Goal: Check status: Check status

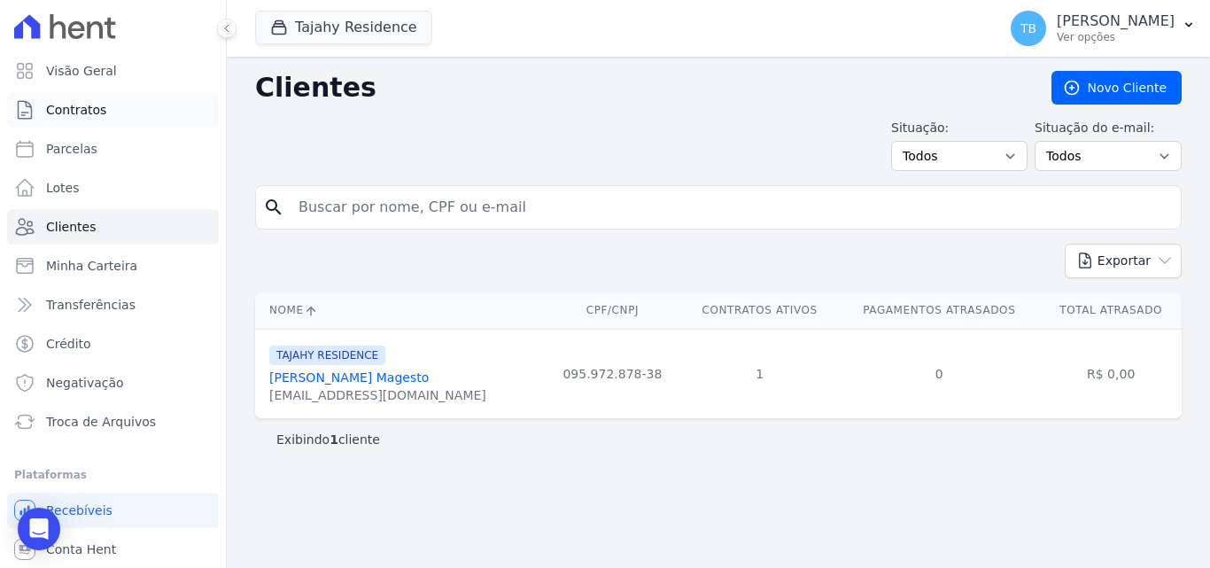
click at [84, 105] on span "Contratos" at bounding box center [76, 110] width 60 height 18
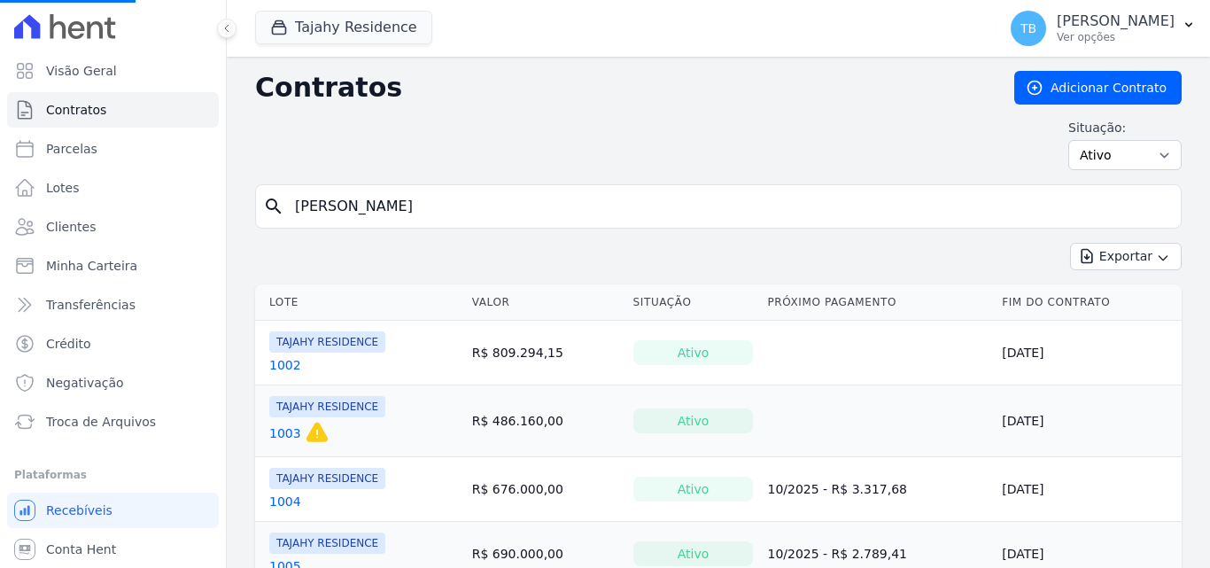
drag, startPoint x: 386, startPoint y: 206, endPoint x: 235, endPoint y: 200, distance: 151.6
click at [404, 216] on input "search" at bounding box center [728, 206] width 889 height 35
click at [392, 129] on div "Situação: Ativo Todos Pausado Distratado Rascunho Expirado Encerrado" at bounding box center [718, 144] width 927 height 51
click at [409, 227] on form "search" at bounding box center [718, 213] width 927 height 58
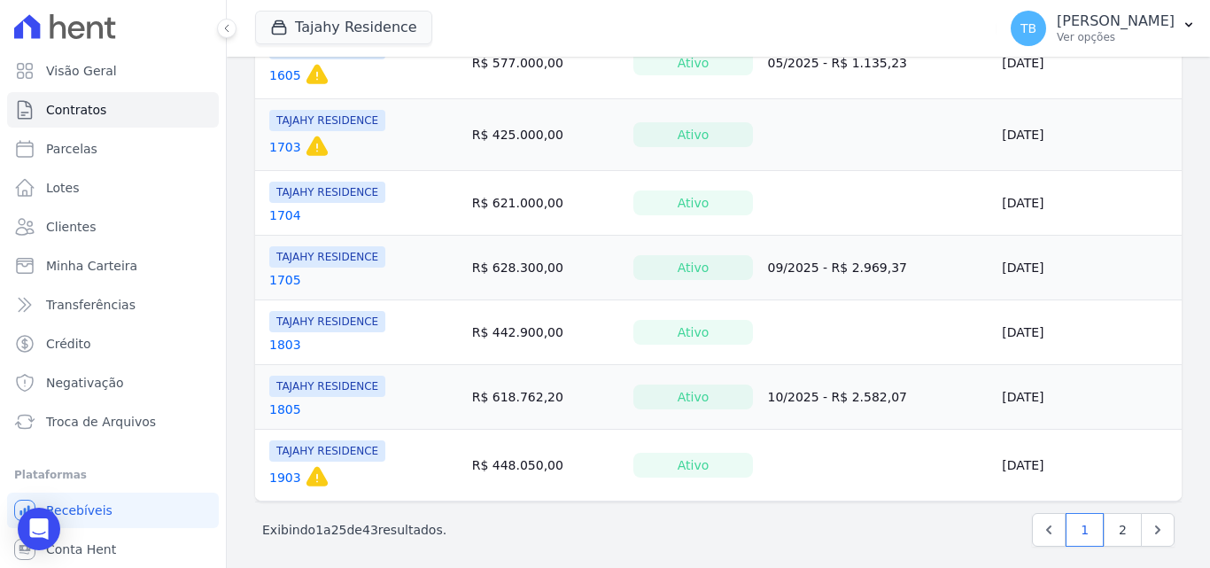
scroll to position [1517, 0]
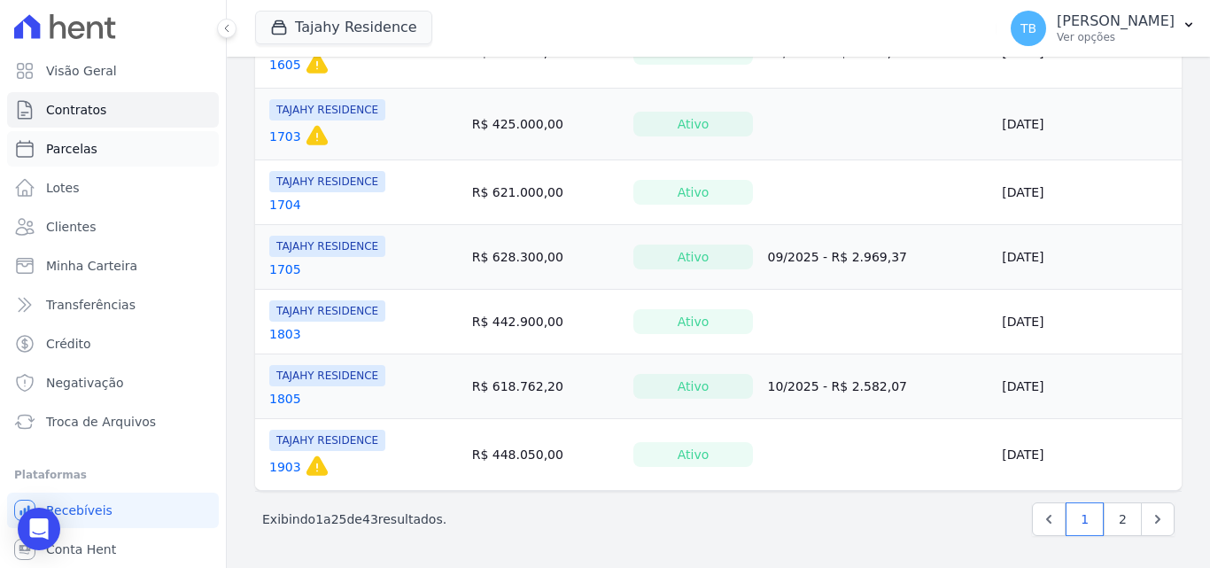
click at [115, 151] on link "Parcelas" at bounding box center [113, 148] width 212 height 35
select select
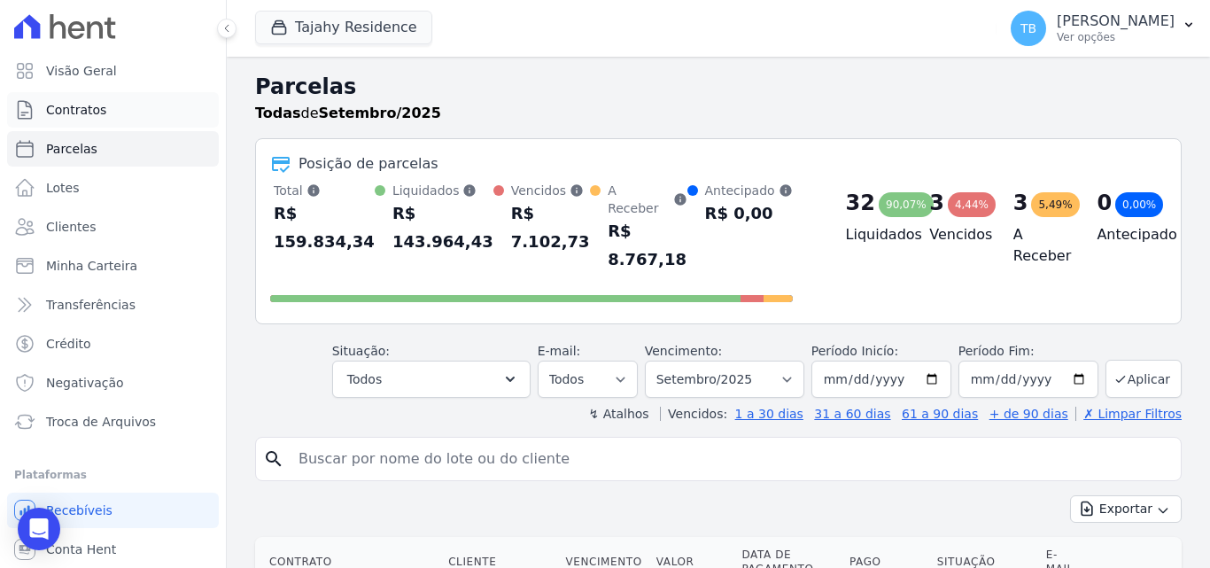
click at [83, 105] on span "Contratos" at bounding box center [76, 110] width 60 height 18
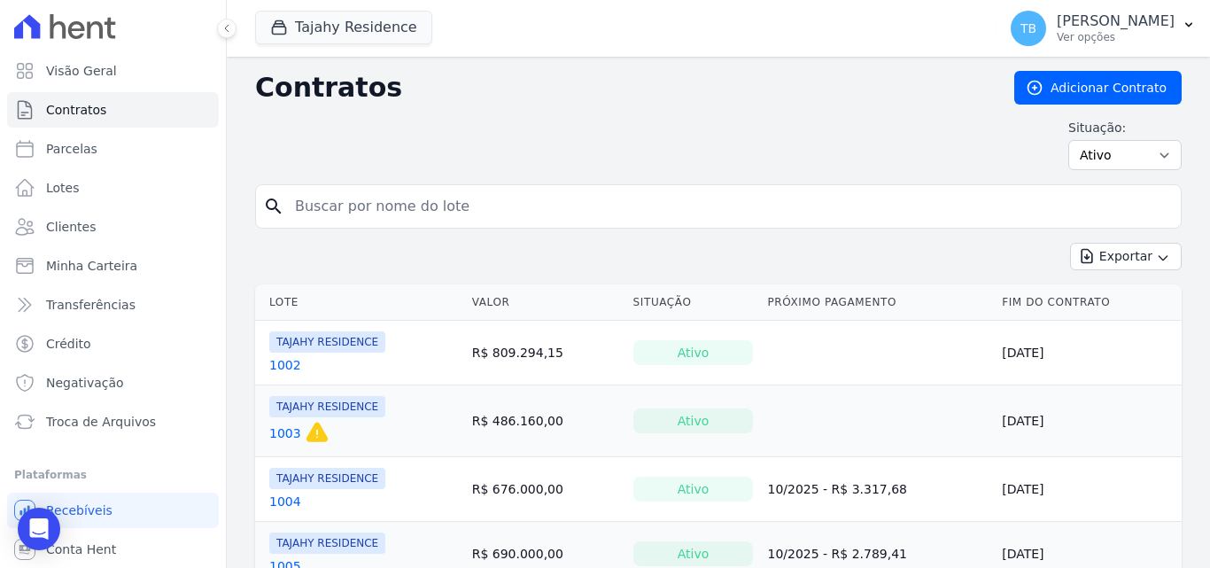
click at [373, 206] on input "search" at bounding box center [728, 206] width 889 height 35
click at [117, 105] on link "Contratos" at bounding box center [113, 109] width 212 height 35
click at [369, 199] on input "search" at bounding box center [728, 206] width 889 height 35
type input "60"
click at [374, 206] on input "search" at bounding box center [728, 206] width 889 height 35
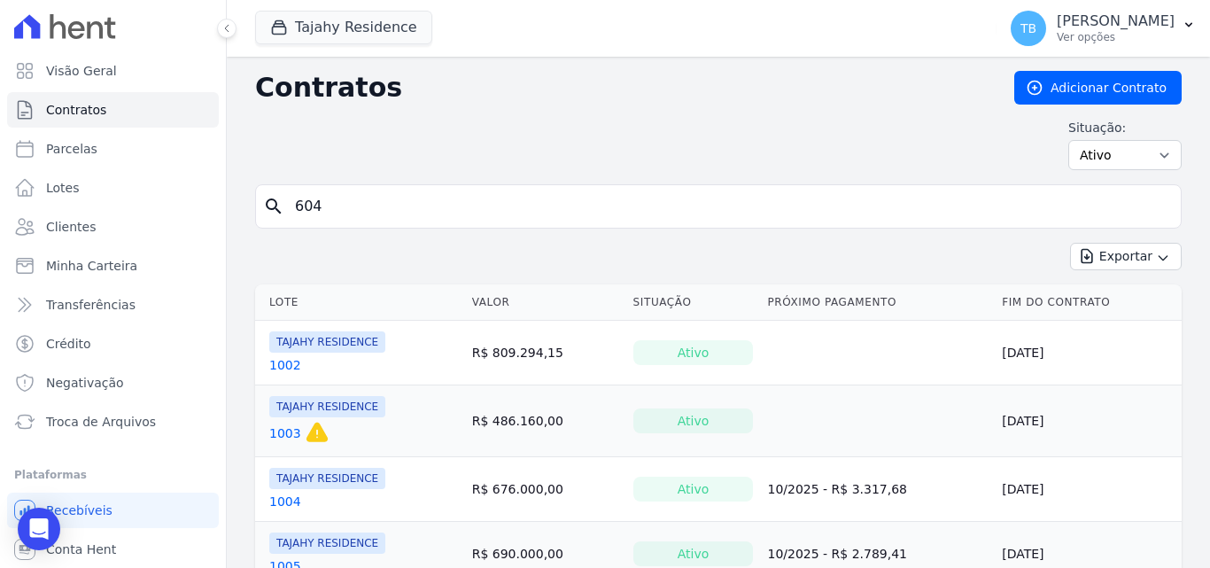
type input "604"
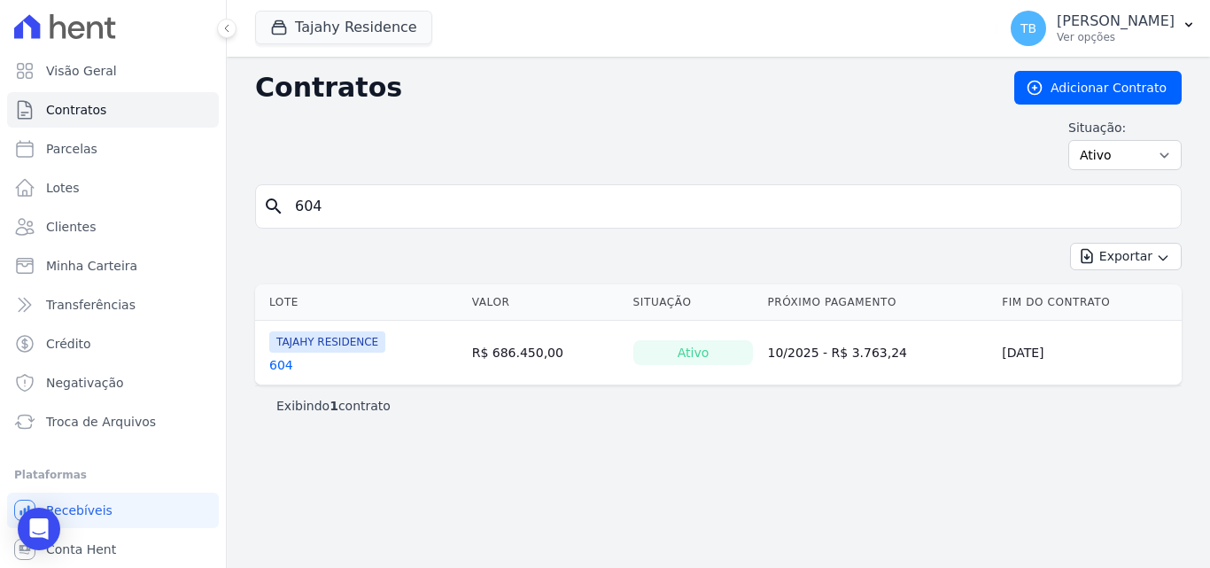
click at [277, 366] on link "604" at bounding box center [281, 365] width 24 height 18
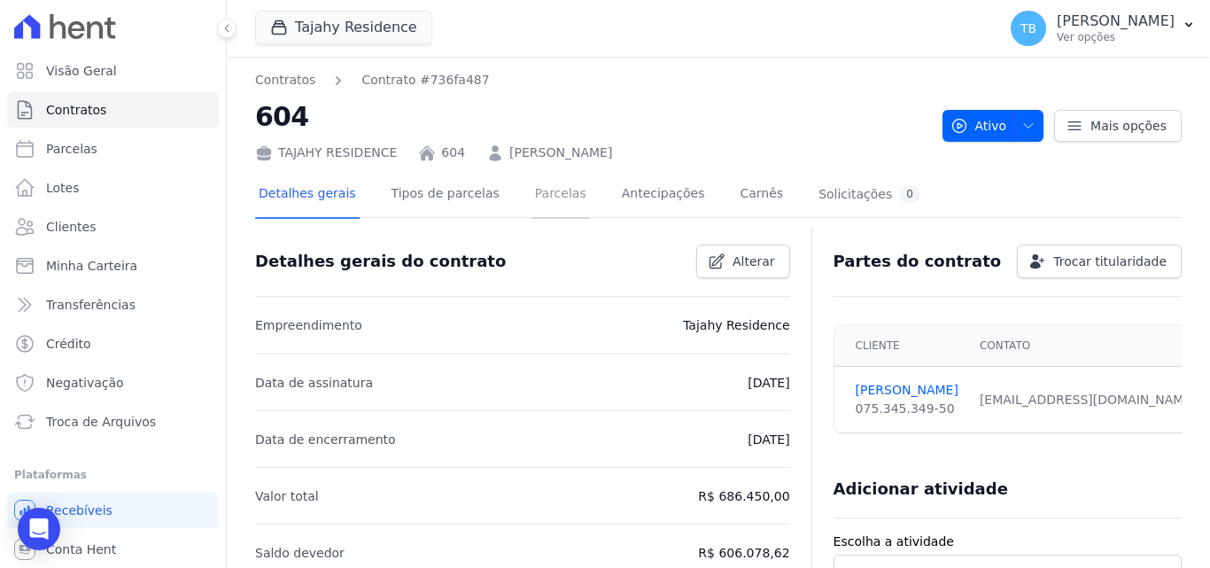
click at [532, 190] on link "Parcelas" at bounding box center [560, 195] width 58 height 47
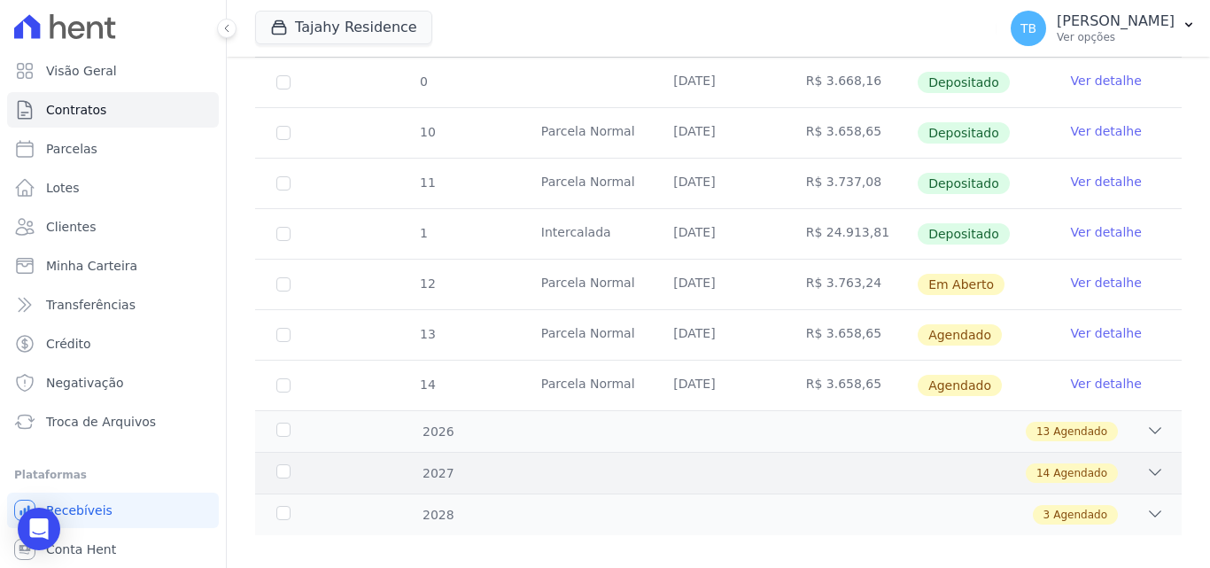
scroll to position [825, 0]
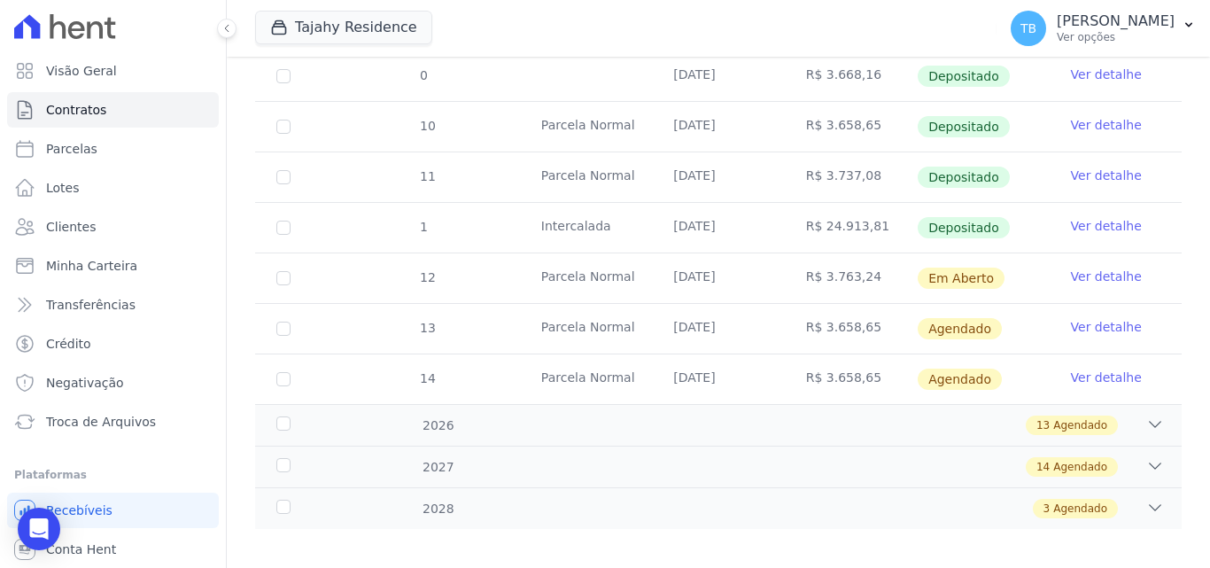
drag, startPoint x: 682, startPoint y: 264, endPoint x: 902, endPoint y: 274, distance: 219.9
click at [909, 274] on tr "12 [GEOGRAPHIC_DATA] [DATE] R$ 3.763,24 Em [GEOGRAPHIC_DATA] Ver detalhe" at bounding box center [718, 277] width 927 height 50
click at [743, 253] on td "[DATE]" at bounding box center [718, 278] width 132 height 50
